Goal: Find specific page/section: Find specific page/section

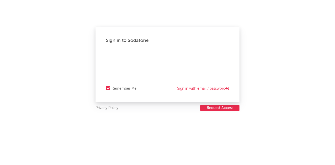
select select "warner_chappell"
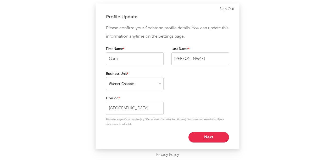
click at [215, 139] on button "Next" at bounding box center [209, 137] width 41 height 10
select select "marketing"
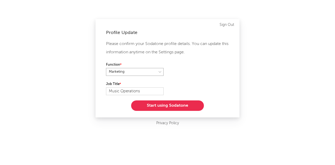
click at [157, 73] on select at bounding box center [135, 72] width 58 height 8
click at [217, 88] on div "Please confirm your Sodatone profile details. You can update this information a…" at bounding box center [167, 75] width 123 height 71
click at [168, 106] on button "Start using Sodatone" at bounding box center [167, 106] width 73 height 10
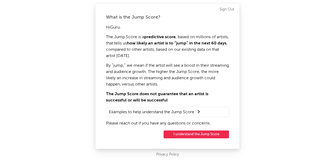
click at [197, 136] on button "I understand the Jump Score" at bounding box center [196, 135] width 65 height 8
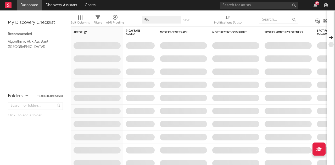
click at [243, 9] on div "77" at bounding box center [275, 5] width 110 height 10
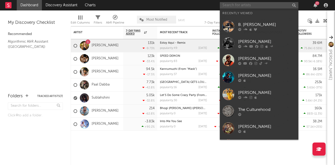
click at [238, 6] on input "text" at bounding box center [259, 5] width 79 height 7
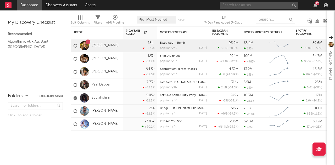
click at [235, 5] on input "text" at bounding box center [259, 5] width 79 height 7
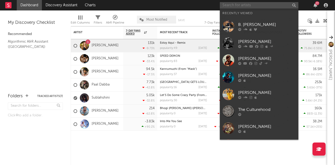
paste input "[PERSON_NAME]"
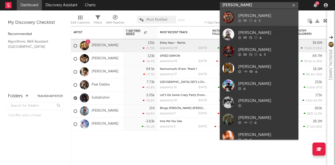
type input "[PERSON_NAME]"
click at [245, 14] on div "[PERSON_NAME]" at bounding box center [267, 16] width 58 height 6
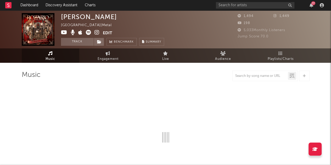
select select "1w"
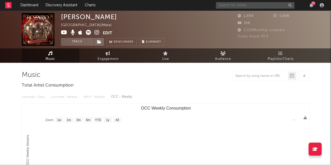
click at [247, 5] on input "text" at bounding box center [255, 5] width 79 height 7
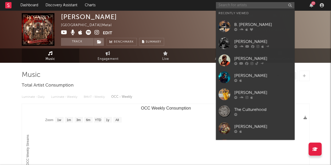
paste input "arulrozario"
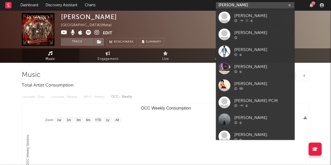
paste input "[PERSON_NAME]"
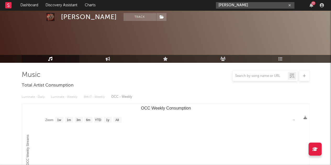
scroll to position [37, 0]
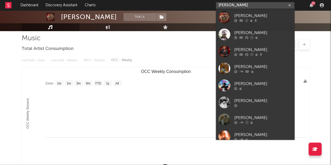
paste input "[PERSON_NAME]"
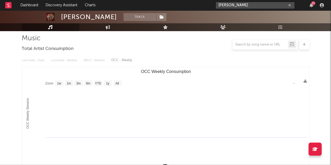
type input "[PERSON_NAME]"
